Goal: Obtain resource: Download file/media

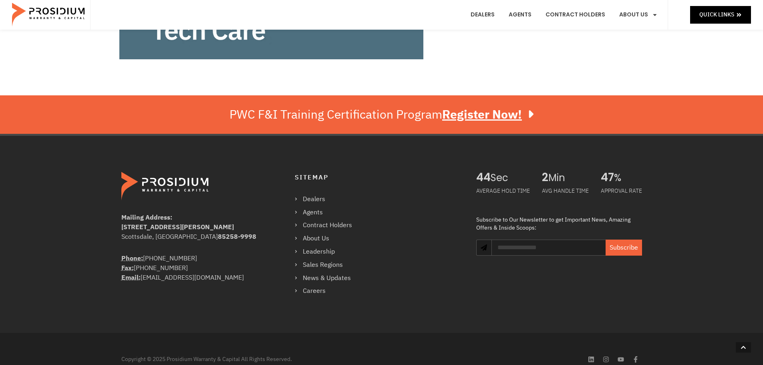
scroll to position [360, 0]
click at [330, 223] on link "Contract Holders" at bounding box center [327, 225] width 65 height 12
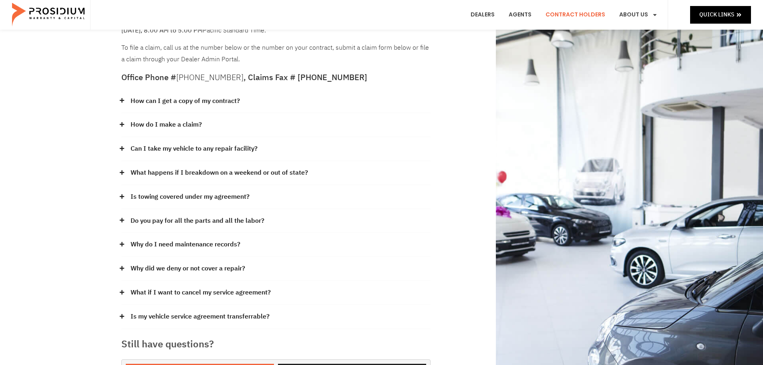
scroll to position [120, 0]
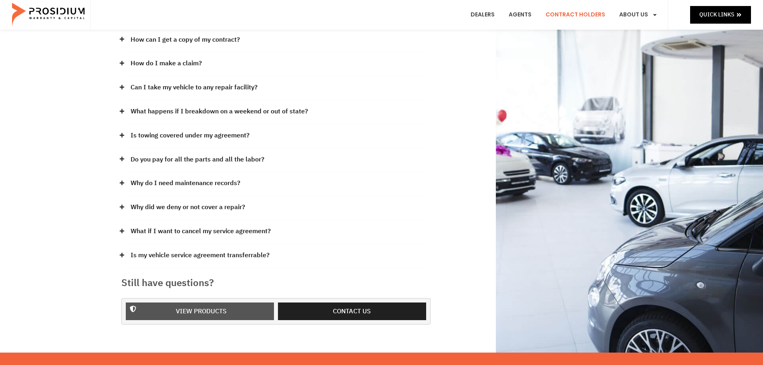
click at [211, 308] on span "View Products" at bounding box center [201, 312] width 51 height 12
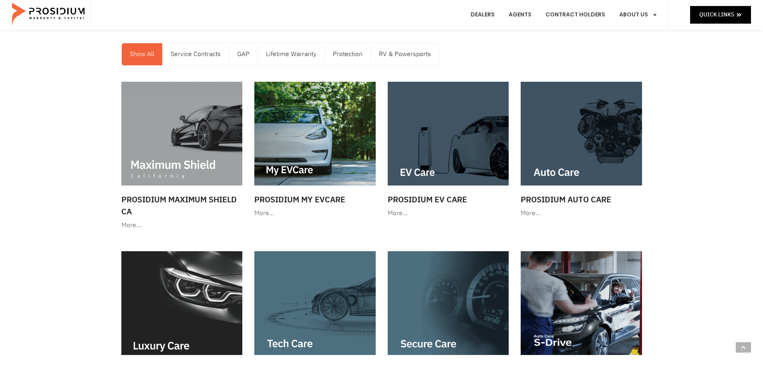
scroll to position [160, 0]
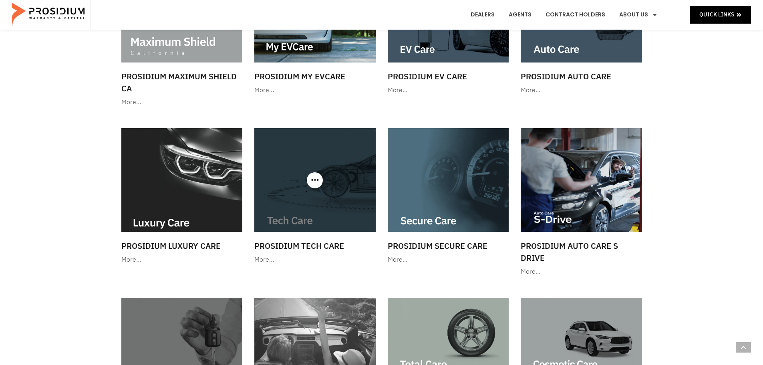
click at [289, 215] on img at bounding box center [314, 180] width 121 height 104
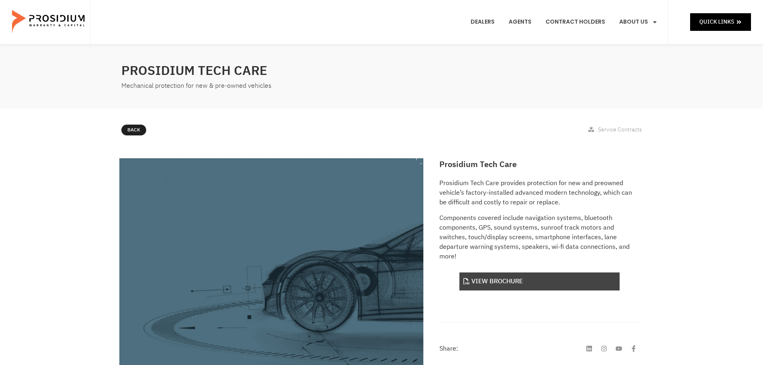
click at [585, 277] on link "View Brochure" at bounding box center [539, 281] width 160 height 18
